Goal: Task Accomplishment & Management: Use online tool/utility

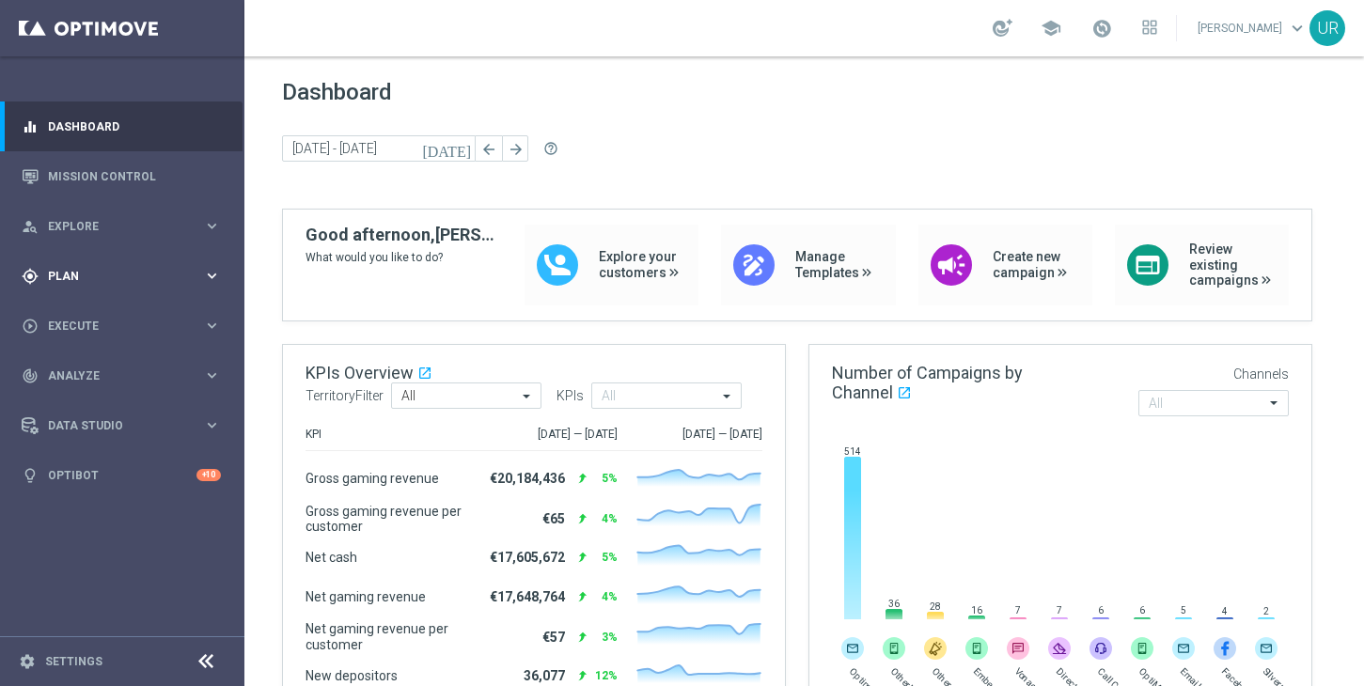
click at [207, 272] on icon "keyboard_arrow_right" at bounding box center [212, 276] width 18 height 18
click at [208, 366] on icon "keyboard_arrow_right" at bounding box center [212, 372] width 18 height 18
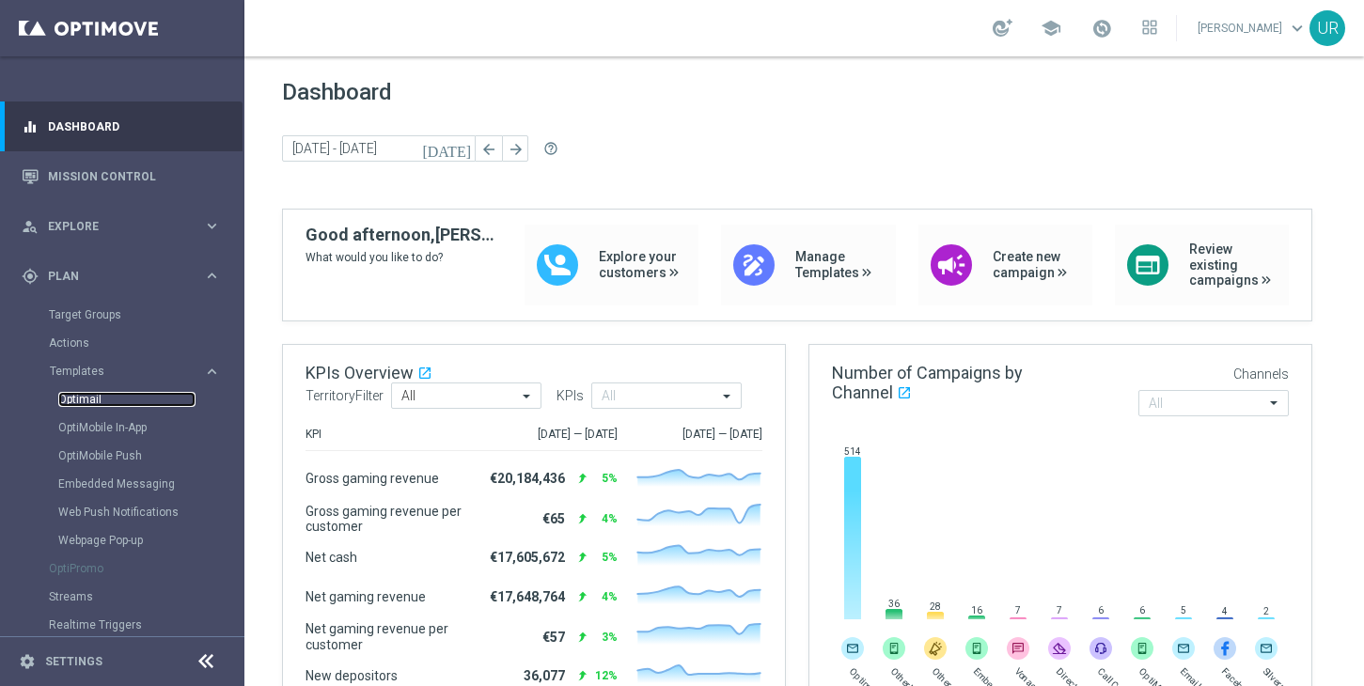
click at [100, 400] on link "Optimail" at bounding box center [126, 399] width 137 height 15
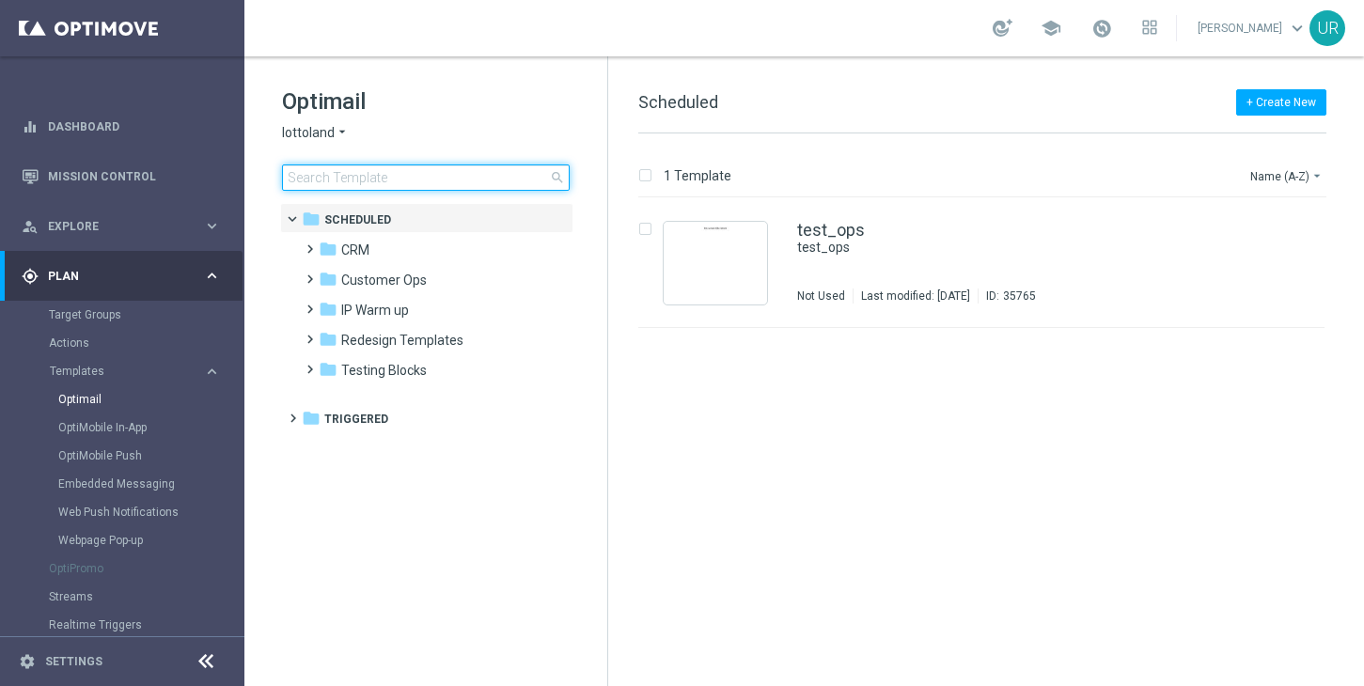
click at [447, 171] on input at bounding box center [426, 177] width 288 height 26
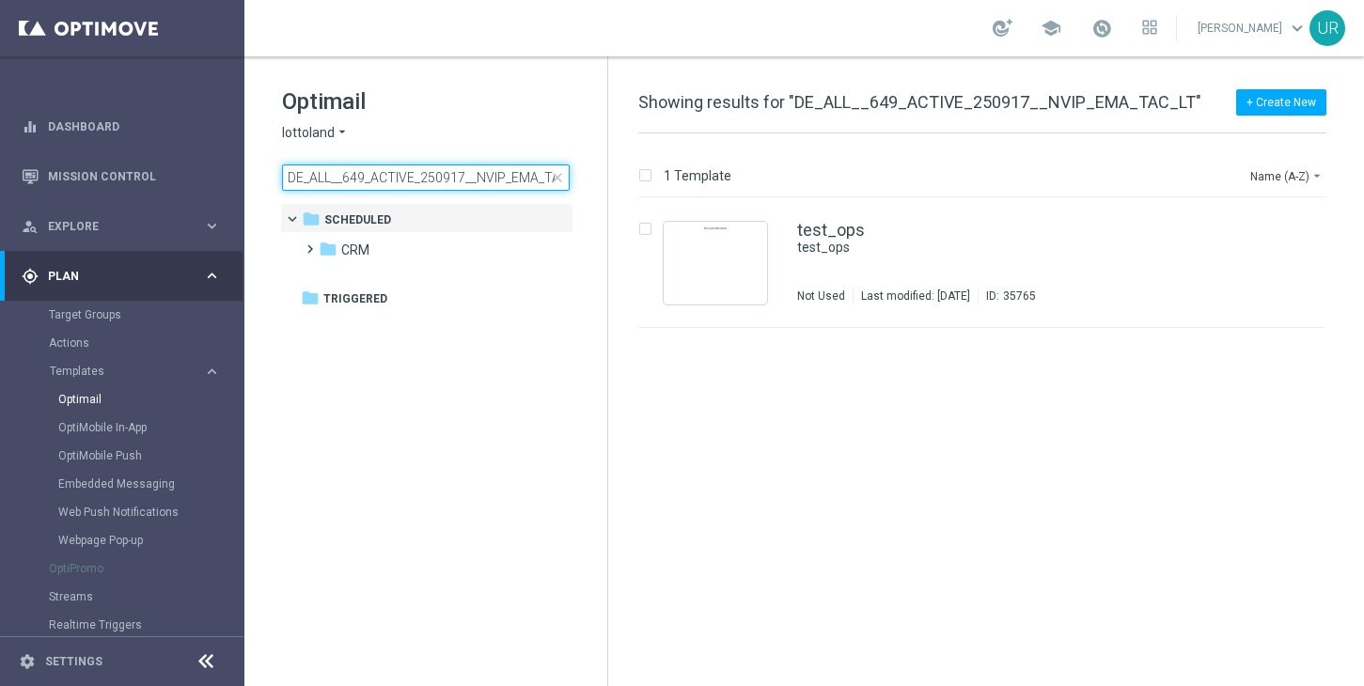
scroll to position [0, 30]
type input "DE_ALL__649_ACTIVE_250917__NVIP_EMA_TAC_LT"
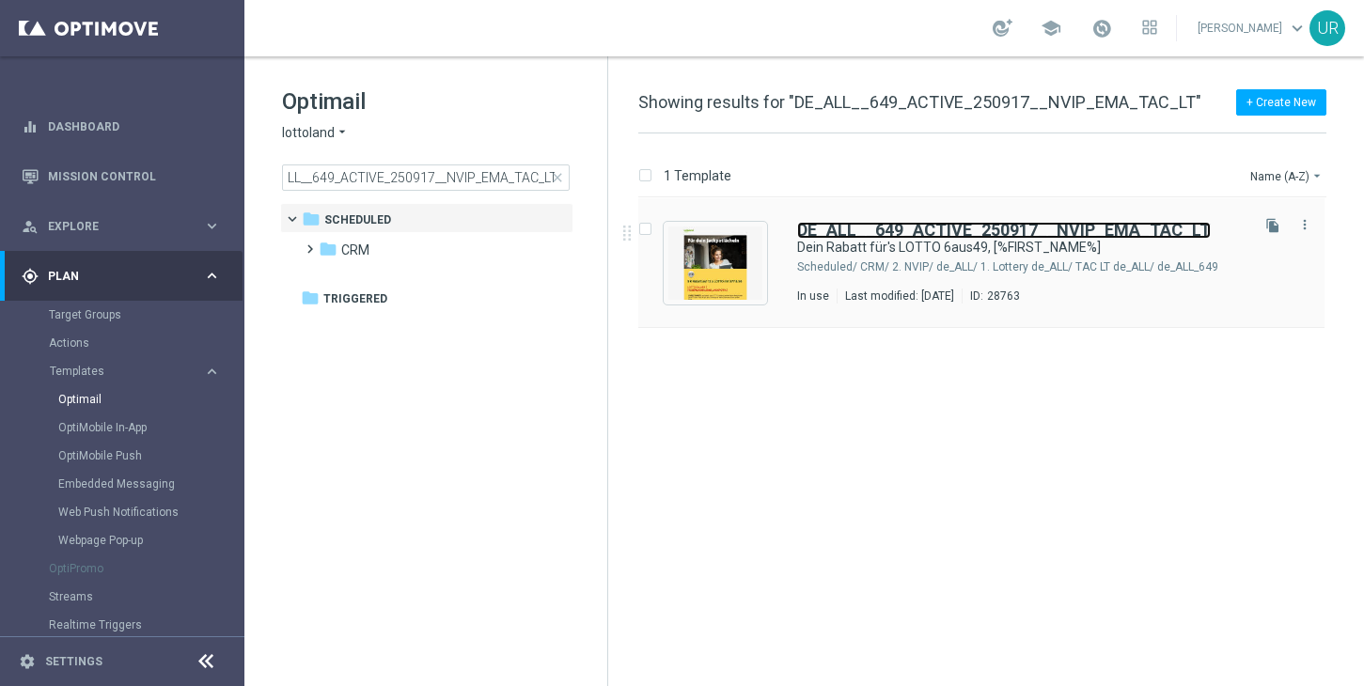
click at [855, 229] on b "DE_ALL__649_ACTIVE_250917__NVIP_EMA_TAC_LT" at bounding box center [1004, 230] width 414 height 20
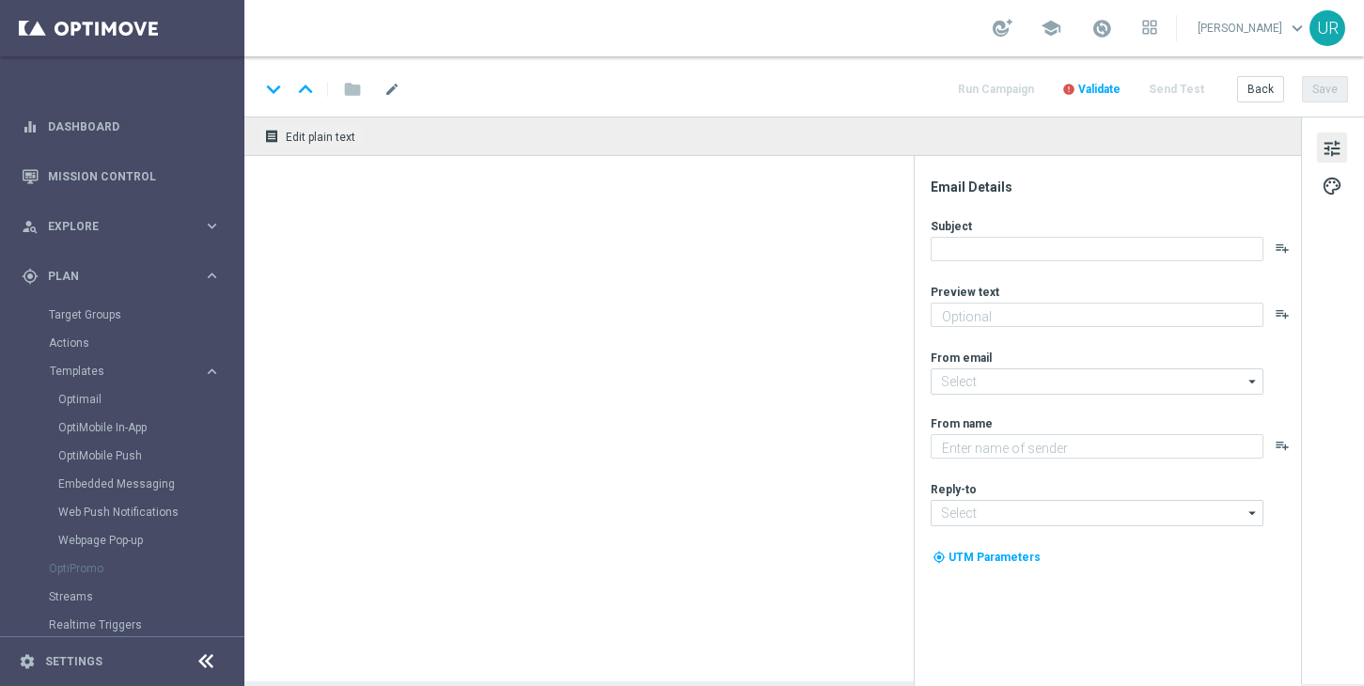
type textarea "5 € geschenkt."
type input "[EMAIL_ADDRESS][DOMAIN_NAME]"
type textarea "Lottoland"
type input "[EMAIL_ADDRESS][DOMAIN_NAME]"
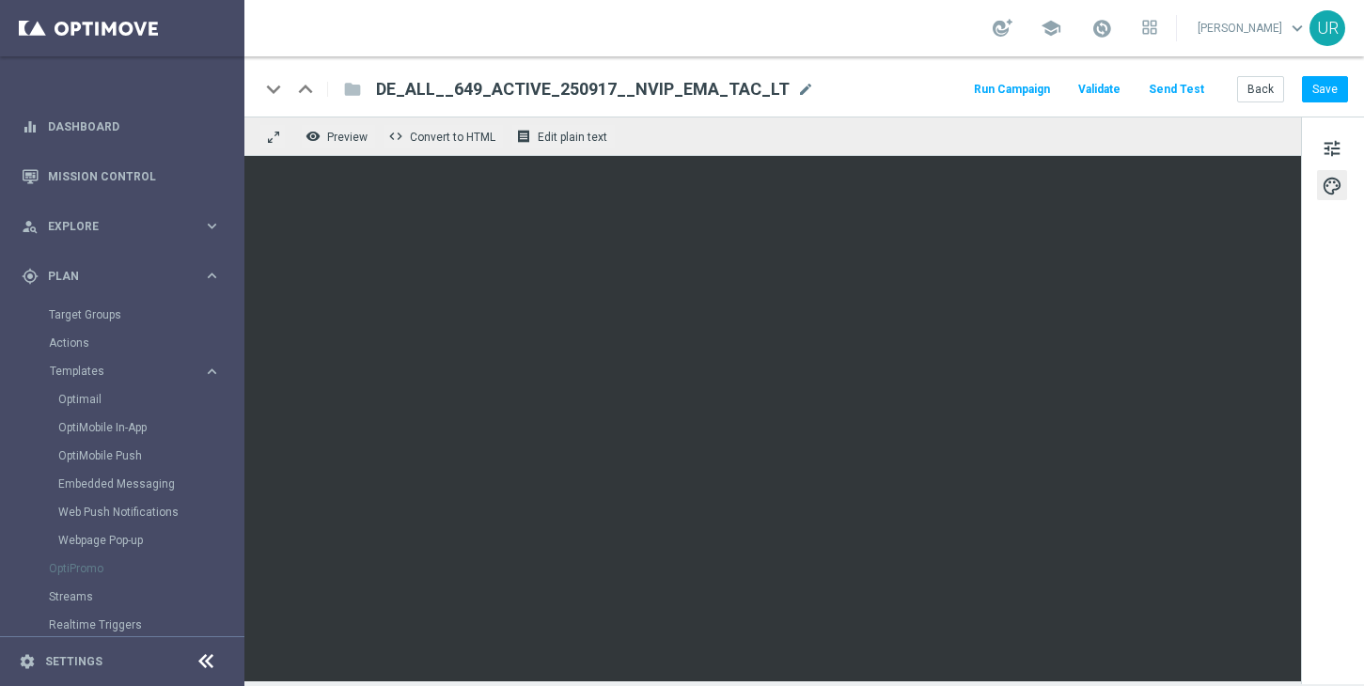
click at [1173, 93] on button "Send Test" at bounding box center [1176, 89] width 61 height 25
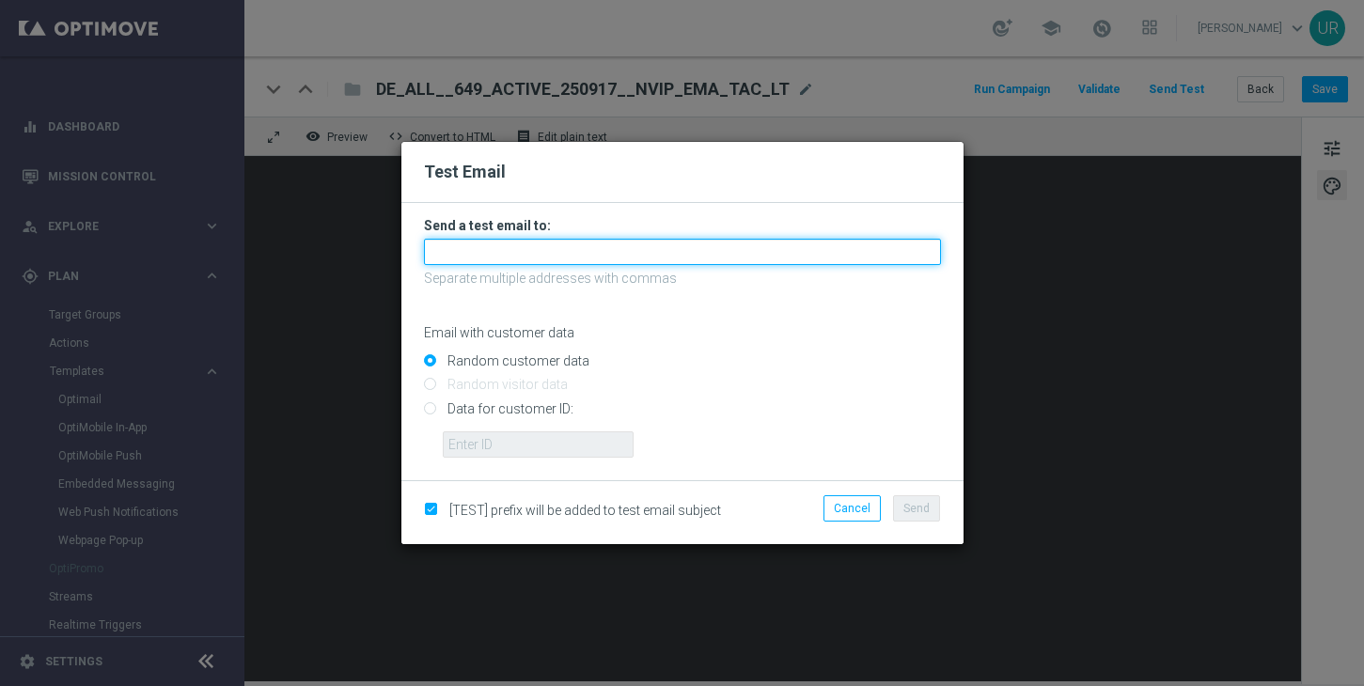
click at [638, 246] on input "text" at bounding box center [682, 252] width 517 height 26
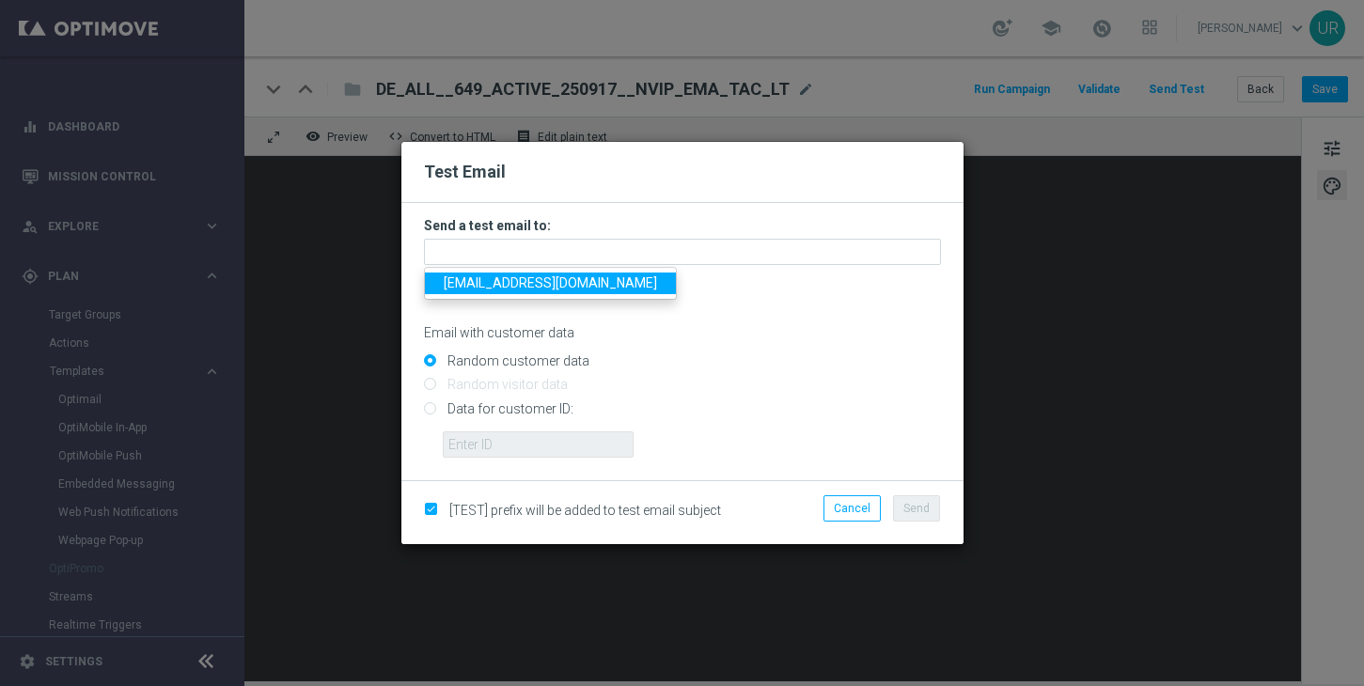
click at [494, 285] on span "ulrikarosendahl68@gmail.com" at bounding box center [550, 282] width 213 height 15
type input "ulrikarosendahl68@gmail.com"
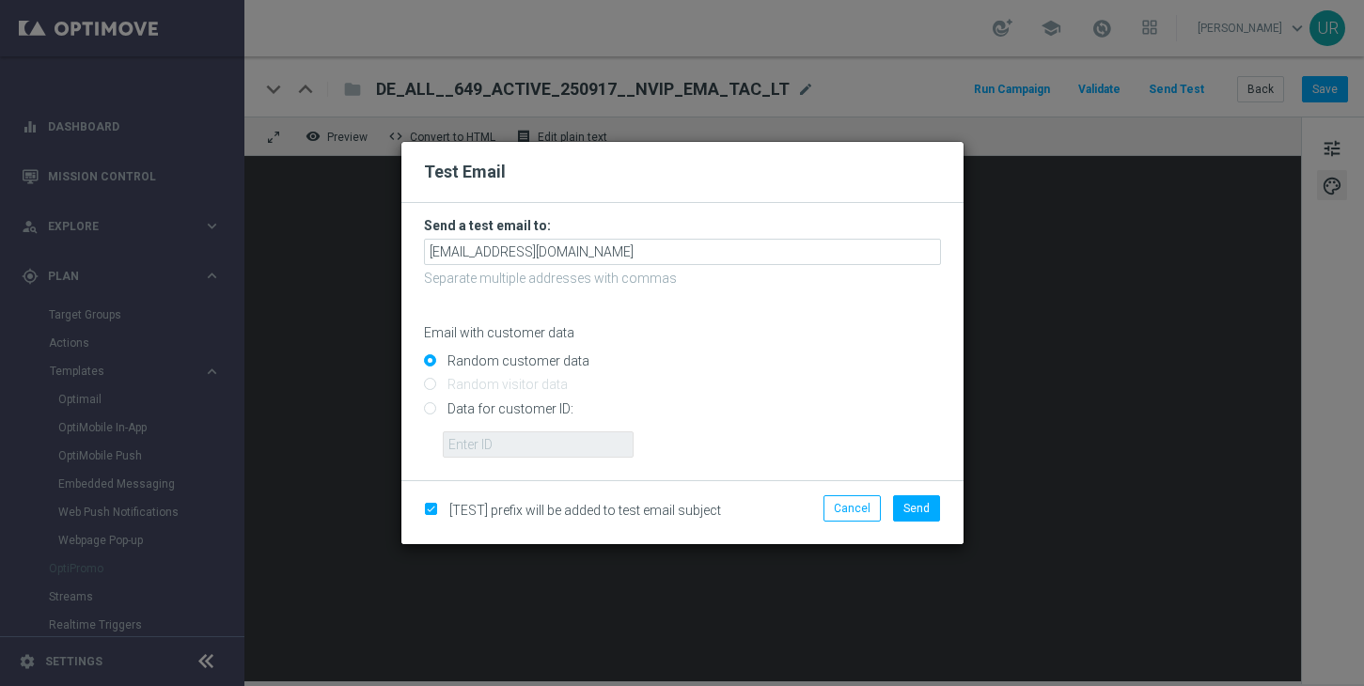
click at [431, 413] on input "Data for customer ID:" at bounding box center [682, 416] width 517 height 26
radio input "true"
click at [483, 436] on input "text" at bounding box center [538, 444] width 191 height 26
paste input "222634736"
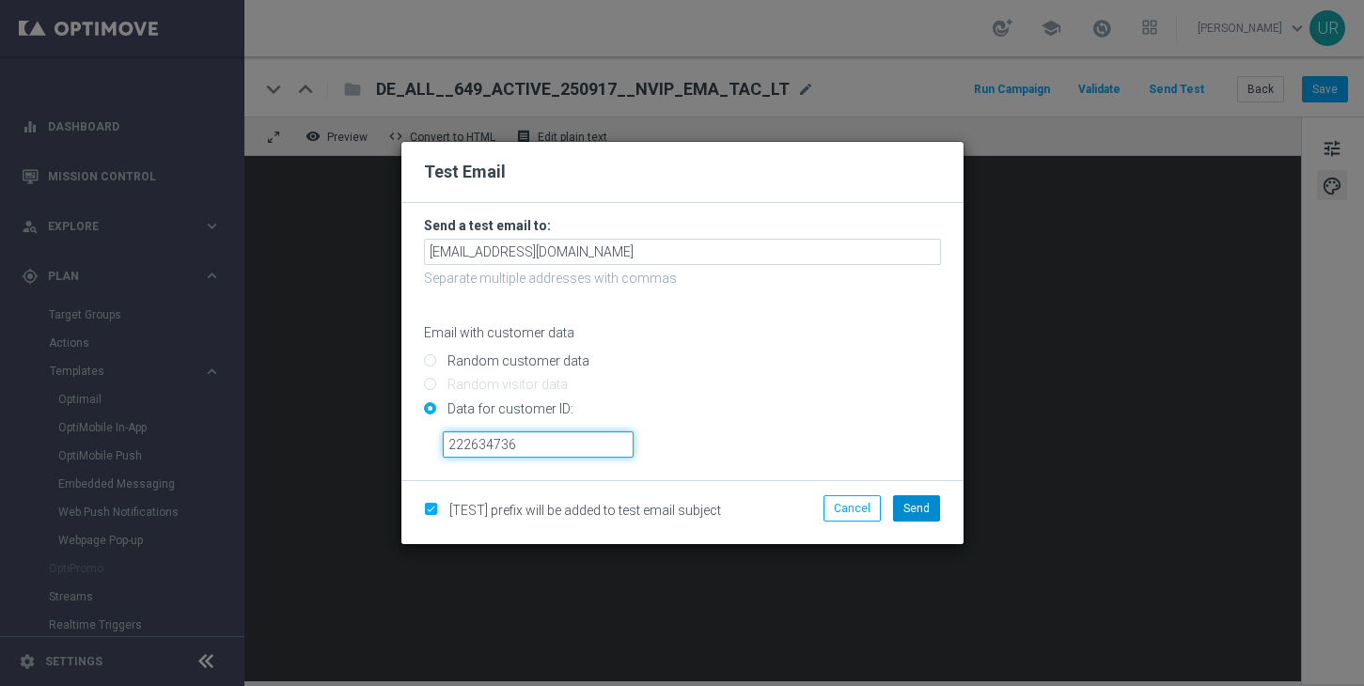
type input "222634736"
click at [920, 502] on span "Send" at bounding box center [916, 508] width 26 height 13
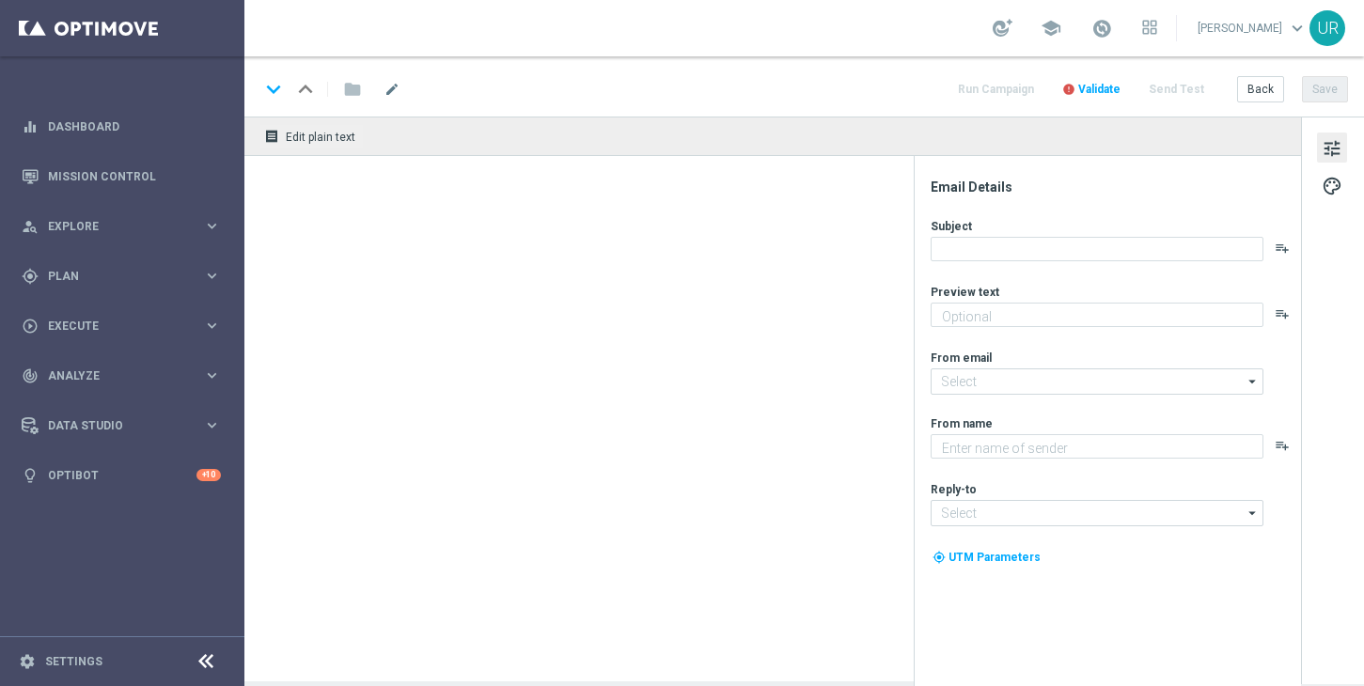
type textarea "3 € geschenkt."
type input "mail@crm.lottoland.com"
type textarea "Lottoland"
type input "[EMAIL_ADDRESS][DOMAIN_NAME]"
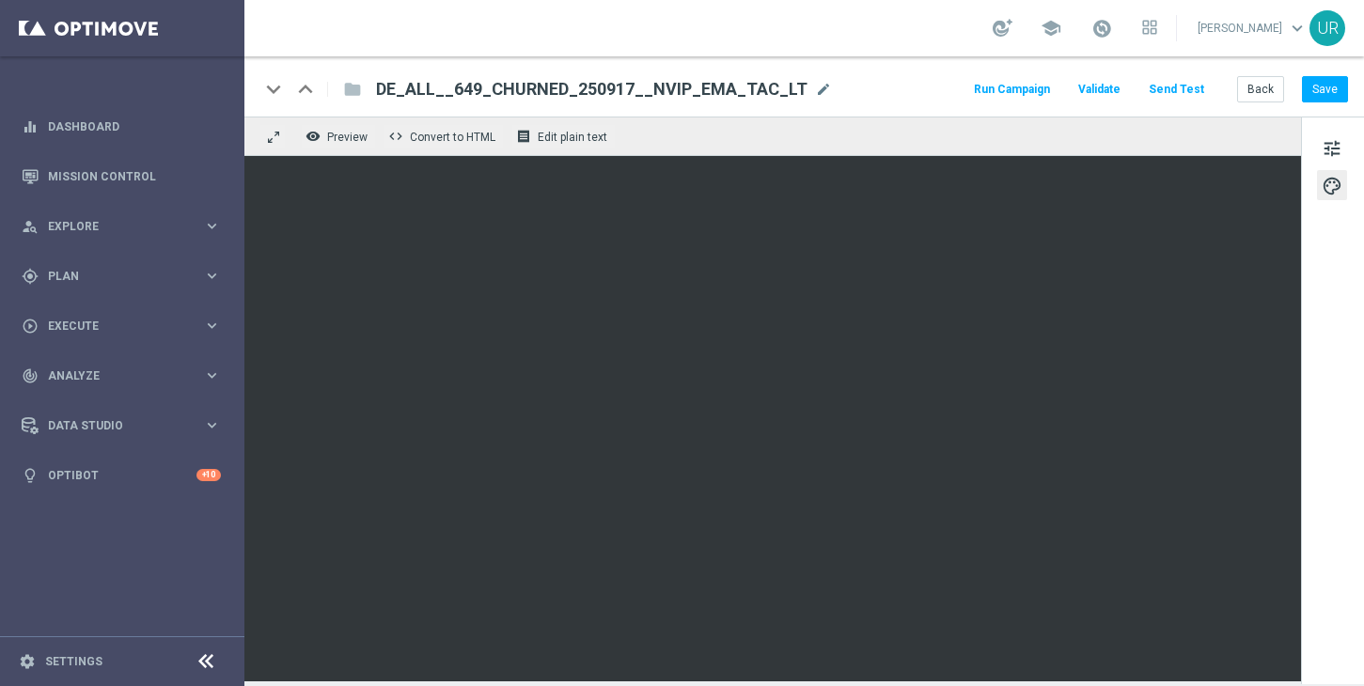
click at [1180, 96] on button "Send Test" at bounding box center [1176, 89] width 61 height 25
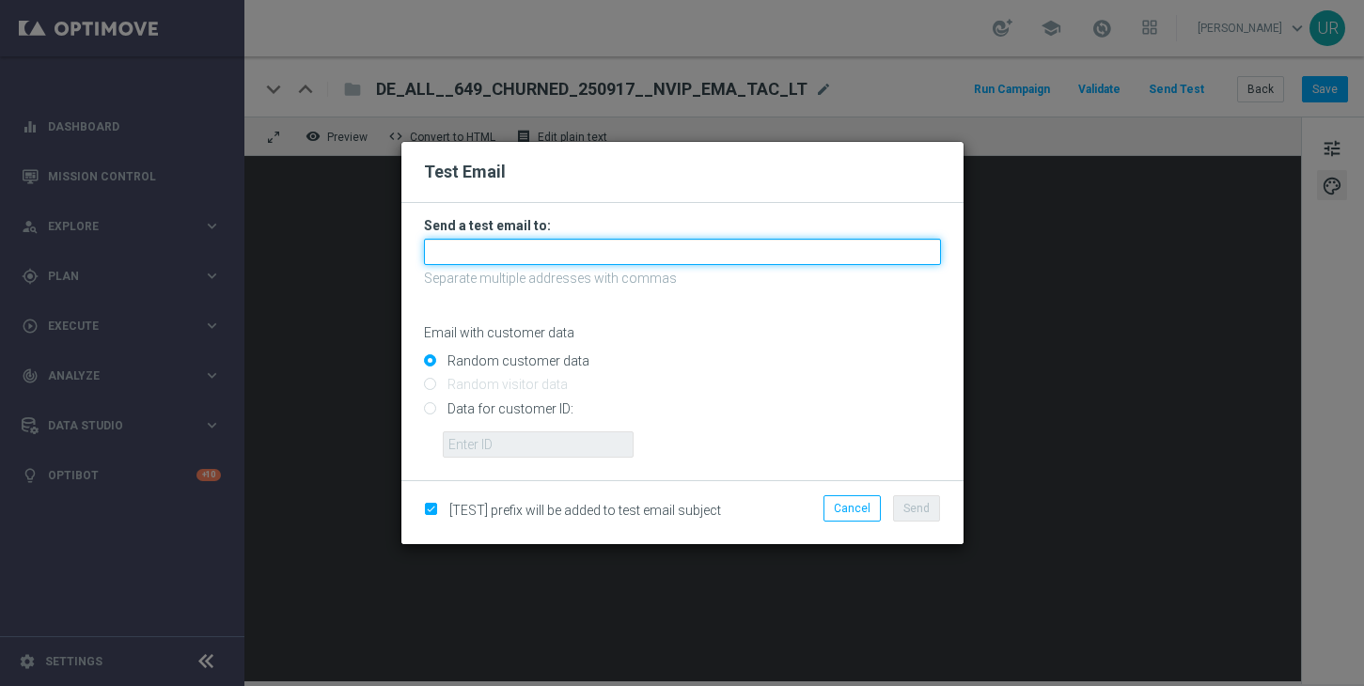
click at [738, 251] on input "text" at bounding box center [682, 252] width 517 height 26
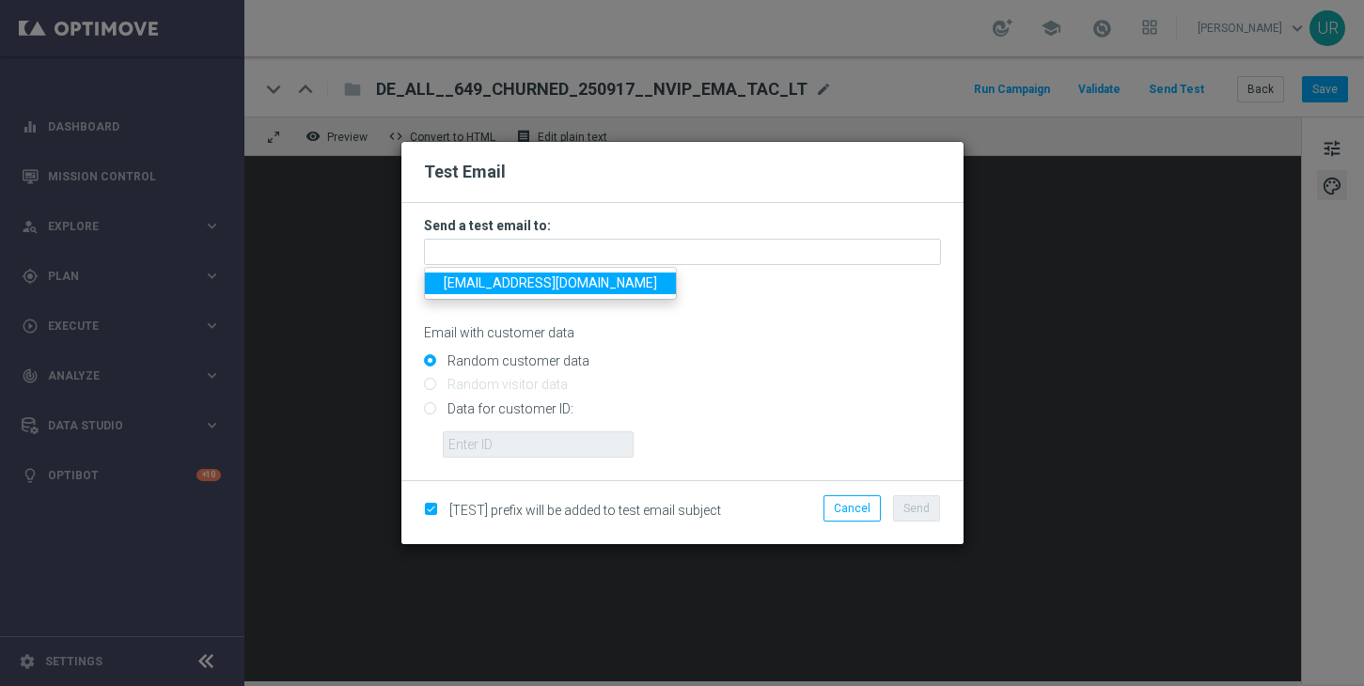
click at [503, 290] on span "ulrikarosendahl68@gmail.com" at bounding box center [550, 282] width 213 height 15
type input "ulrikarosendahl68@gmail.com"
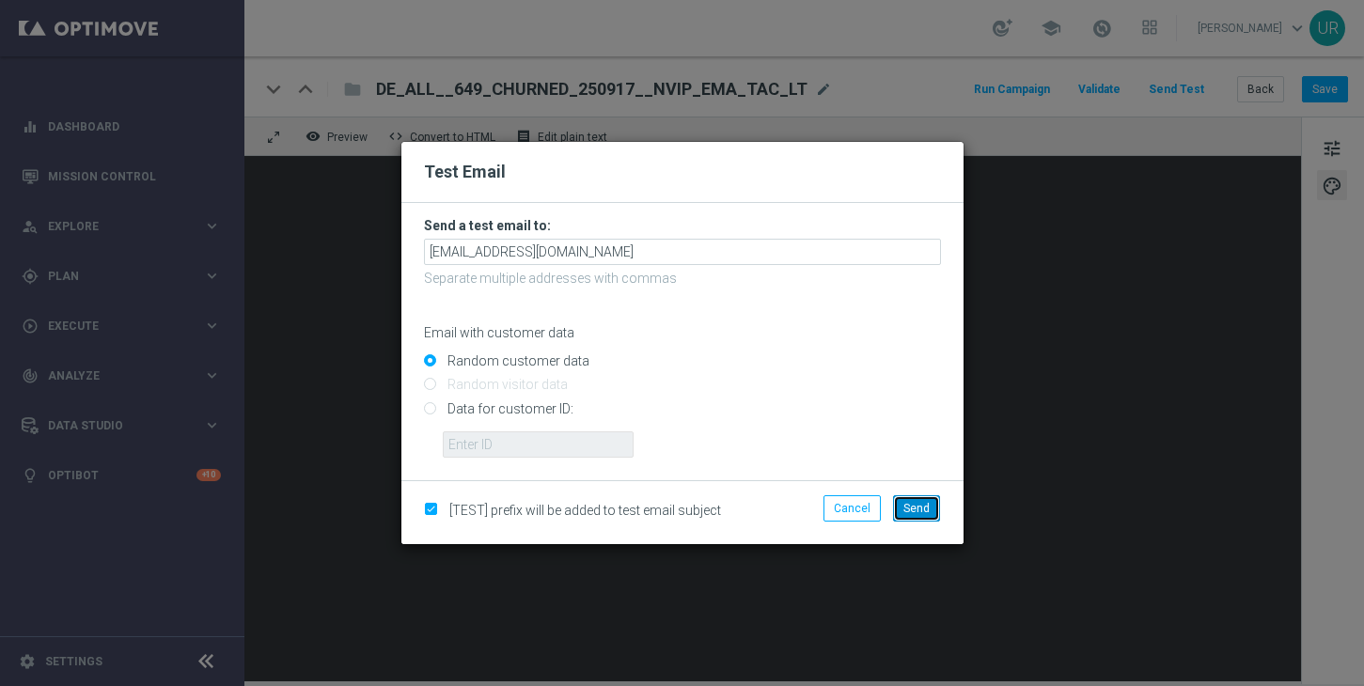
click at [909, 507] on span "Send" at bounding box center [916, 508] width 26 height 13
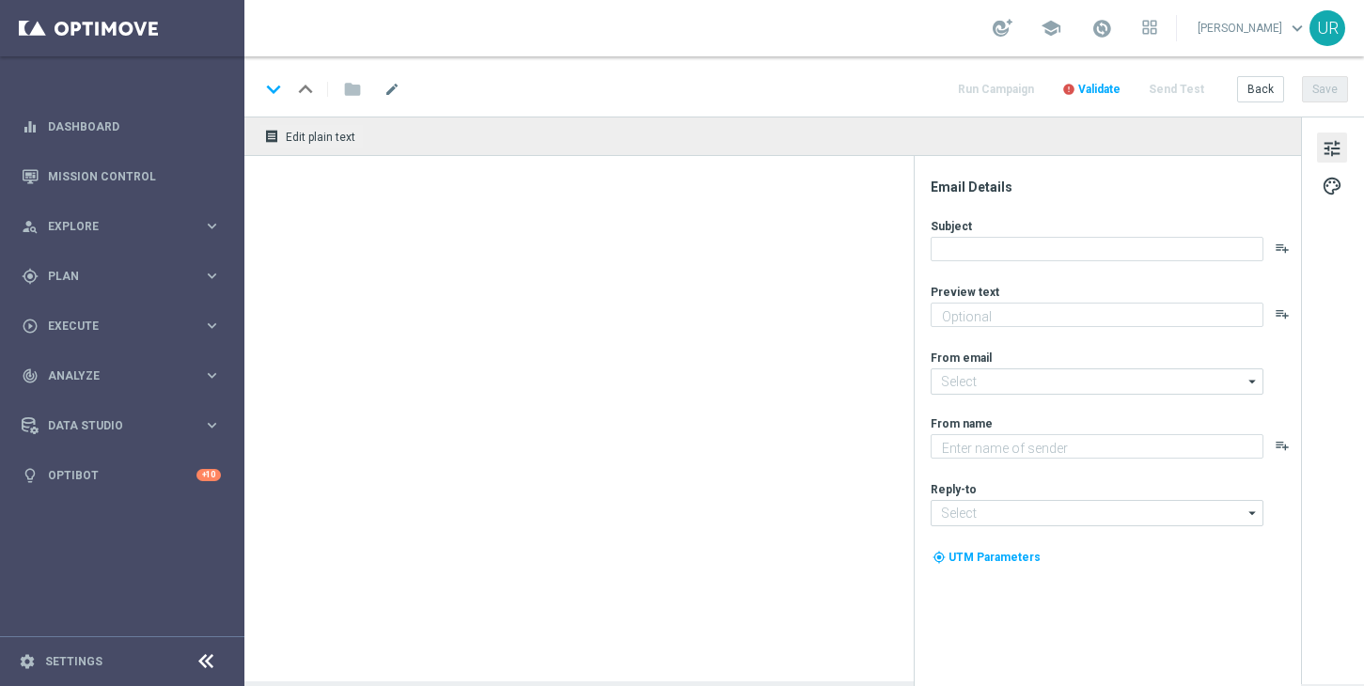
type textarea "3 € geschenkt."
type textarea "Lottoland"
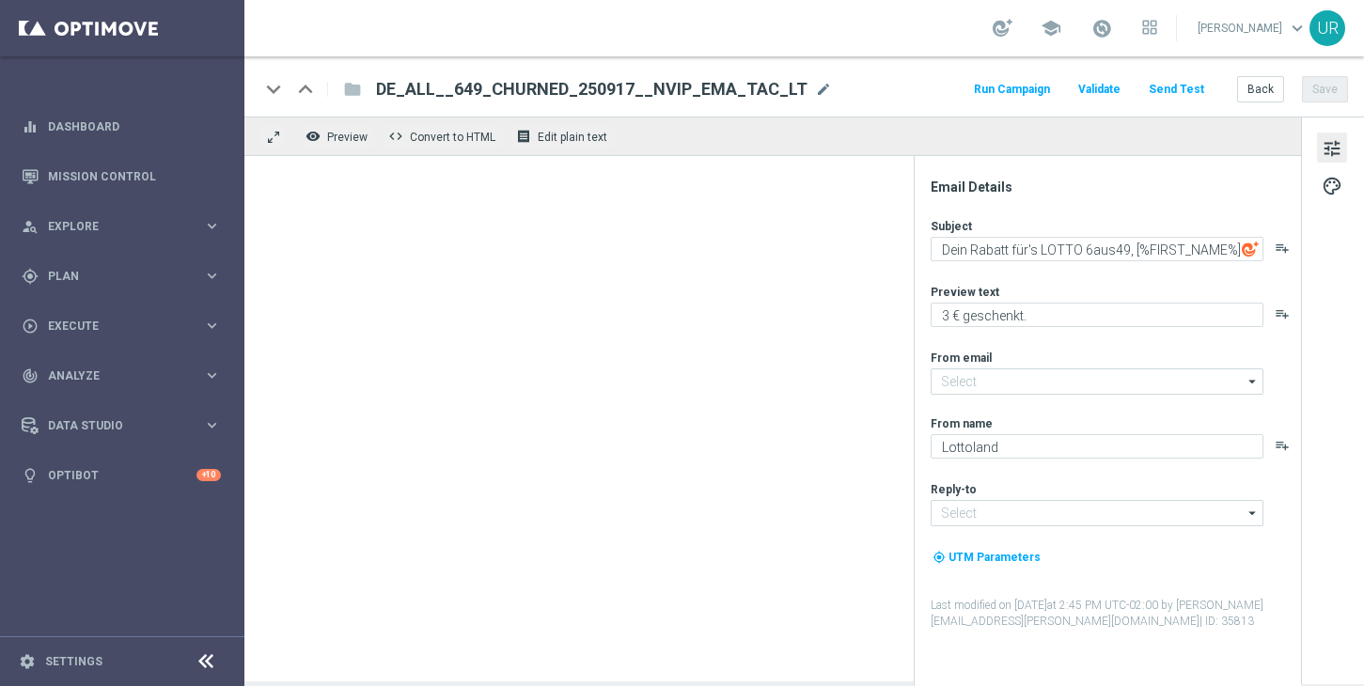
type input "[EMAIL_ADDRESS][DOMAIN_NAME]"
